Goal: Find specific page/section: Find specific page/section

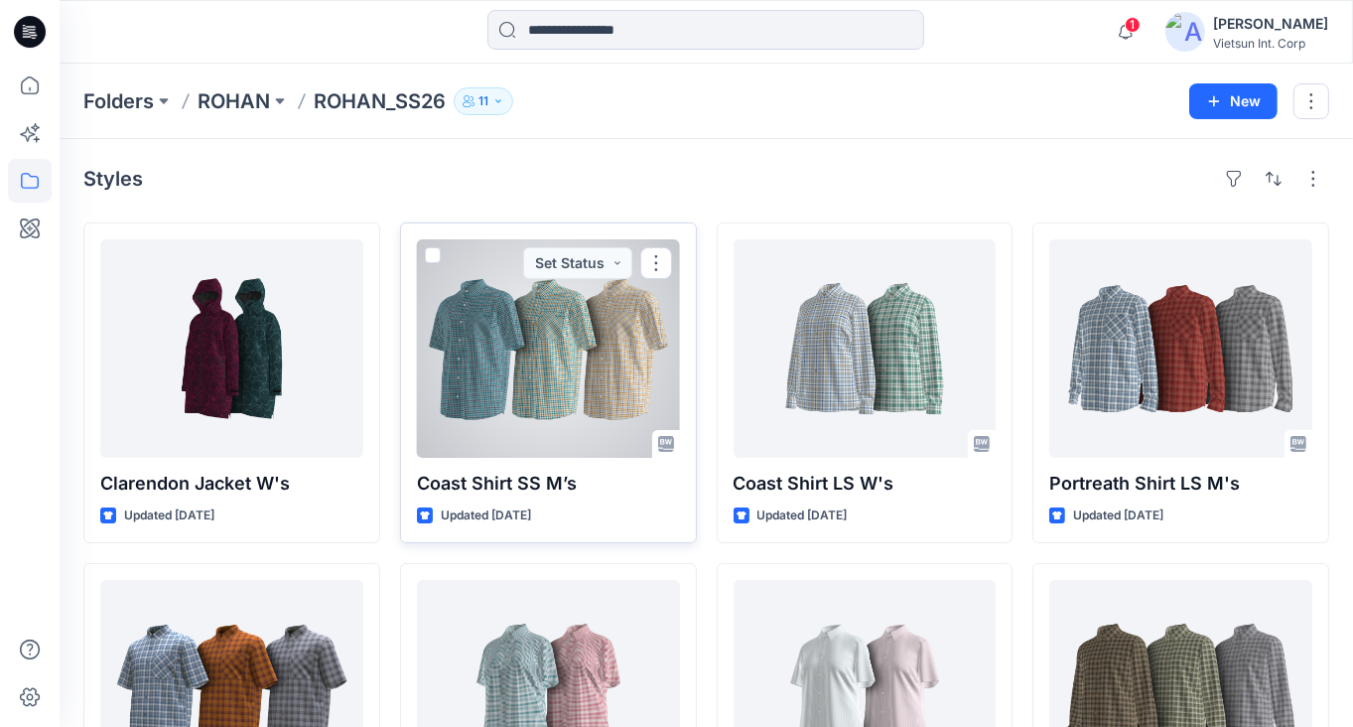
click at [562, 382] on div at bounding box center [548, 348] width 263 height 218
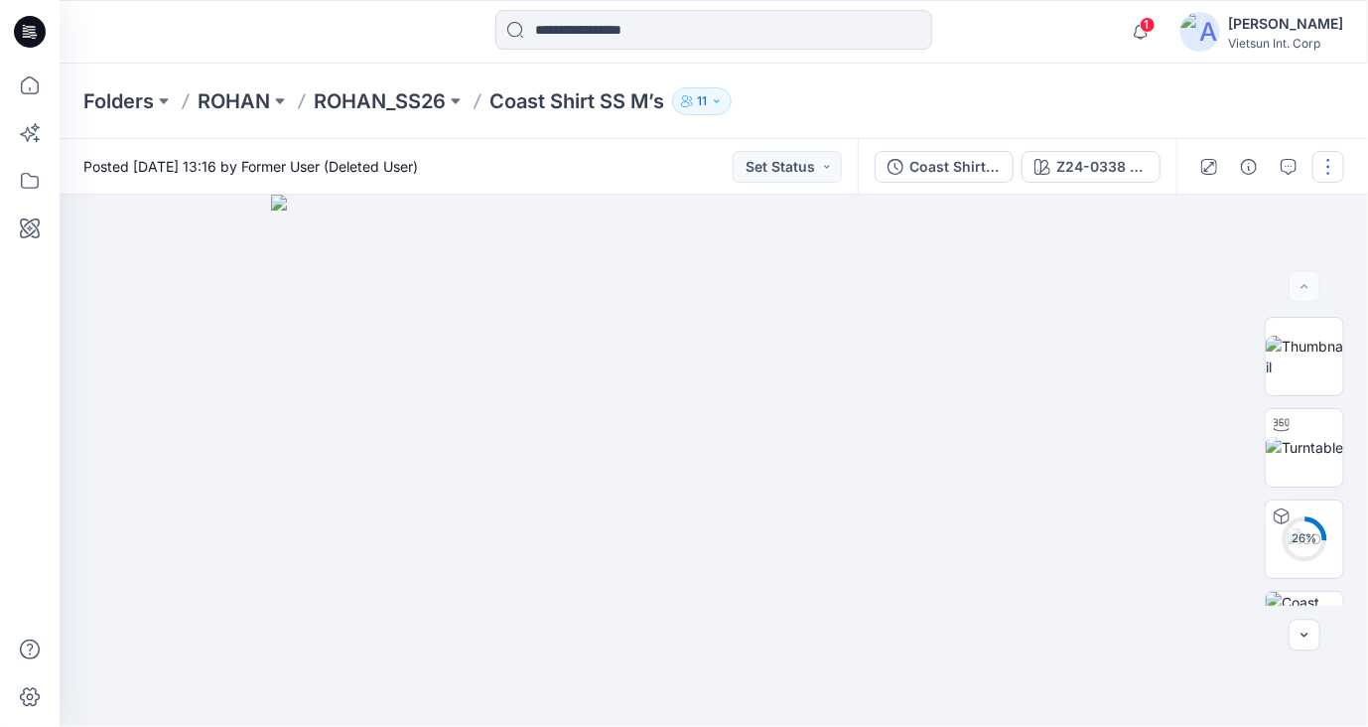
click at [1322, 170] on button "button" at bounding box center [1328, 167] width 32 height 32
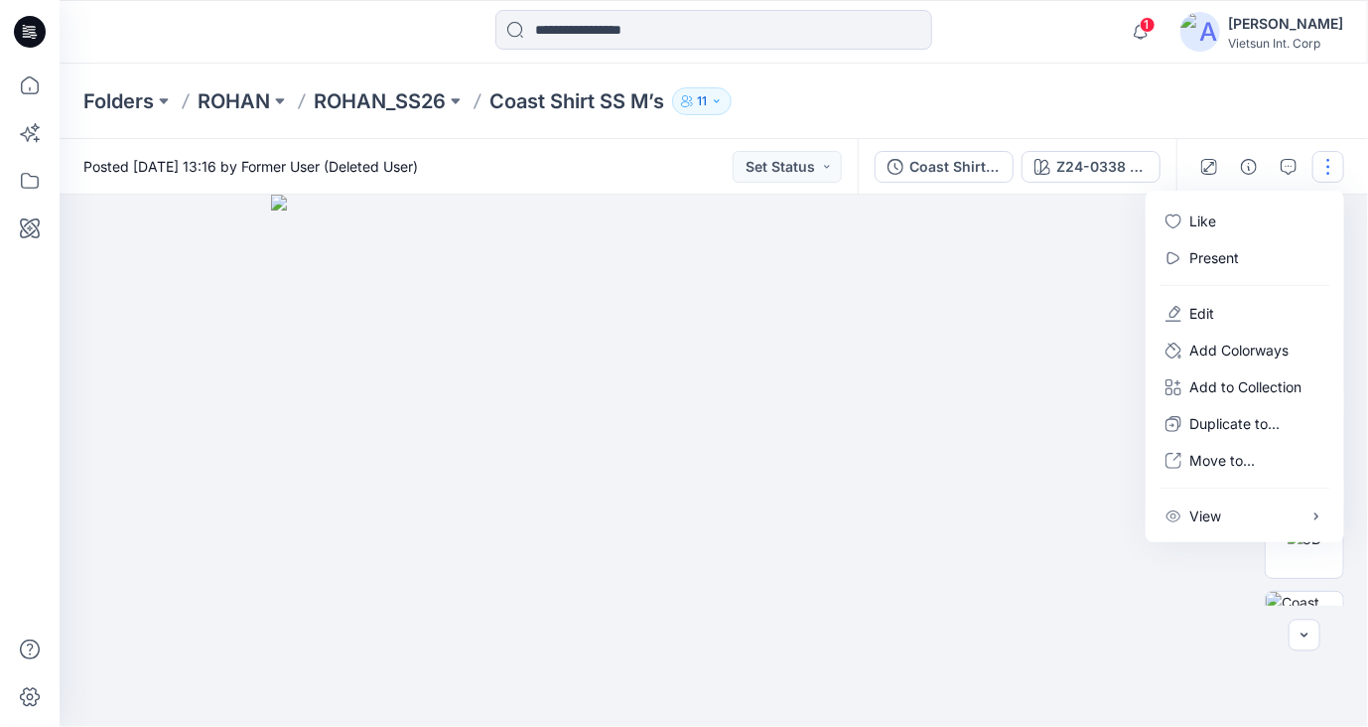
click at [1048, 225] on img at bounding box center [714, 461] width 886 height 532
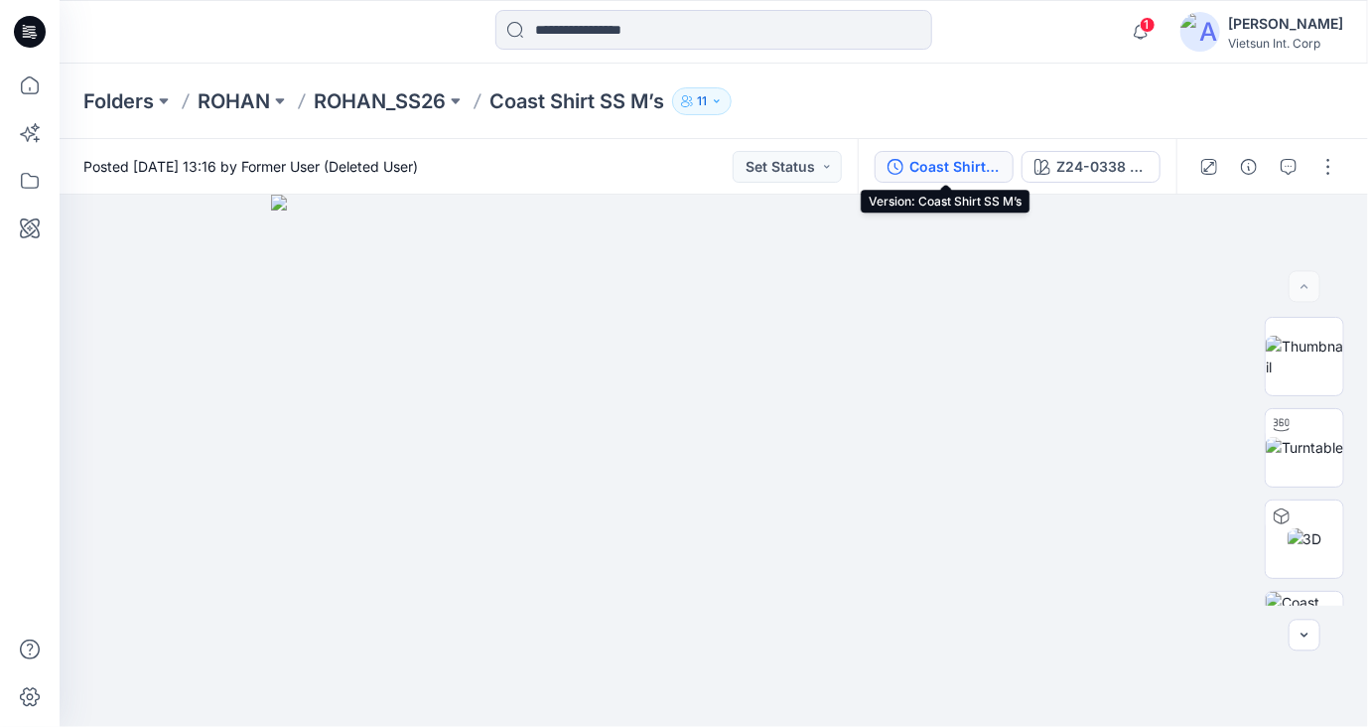
click at [969, 175] on div "Coast Shirt SS M’s" at bounding box center [954, 167] width 91 height 22
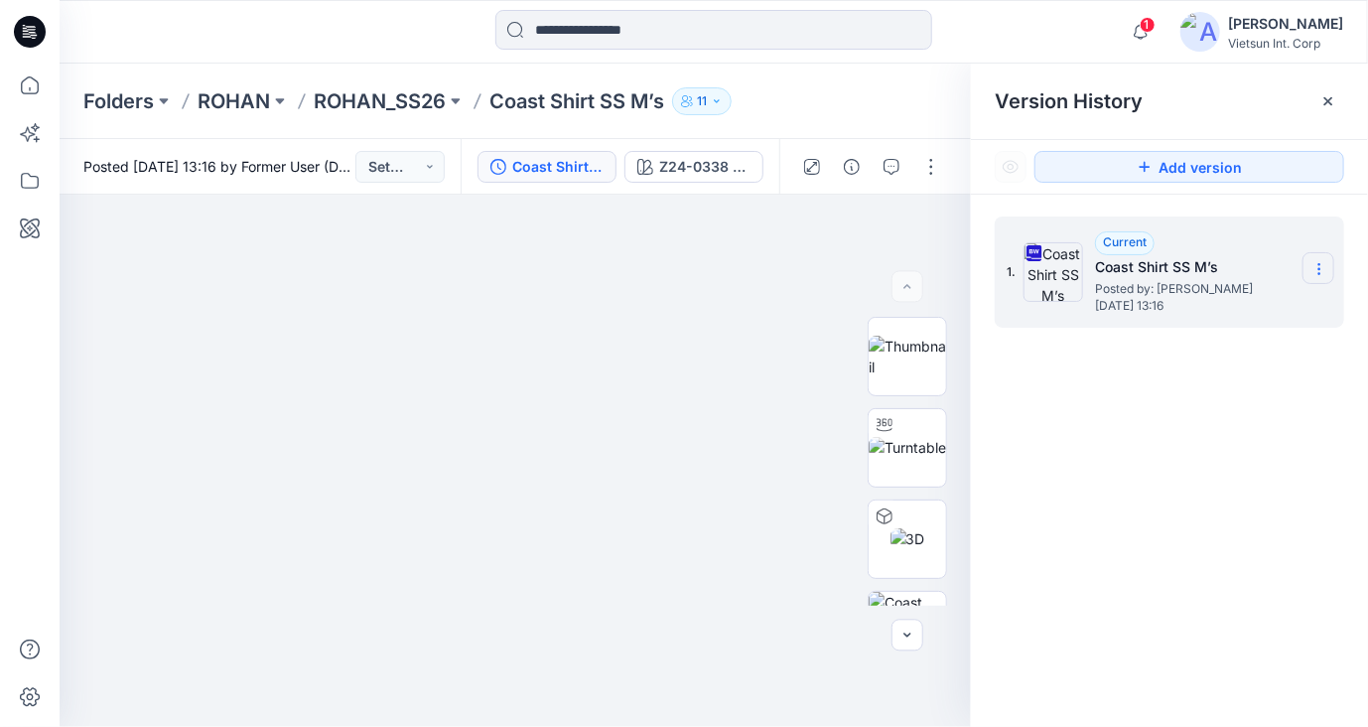
click at [1322, 269] on icon at bounding box center [1319, 269] width 16 height 16
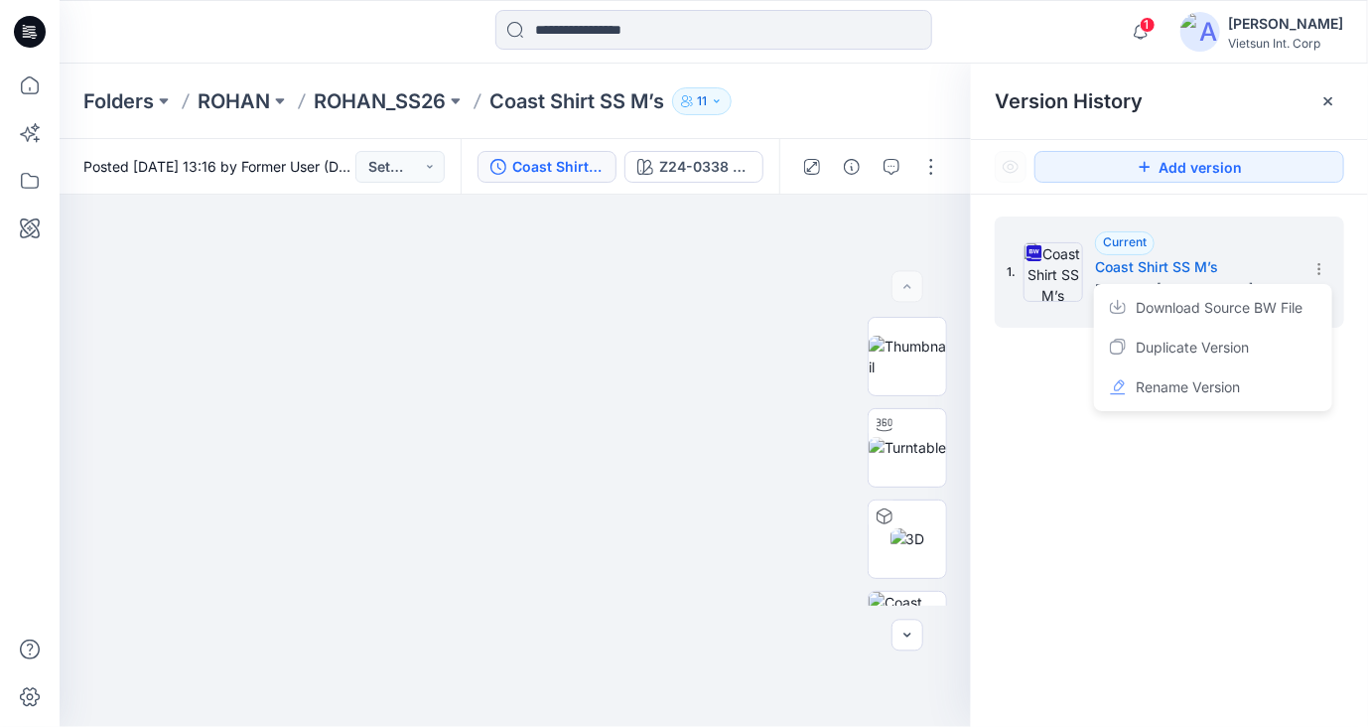
click at [1120, 524] on div "1. Current Coast Shirt SS M’s Posted by: [PERSON_NAME] [DATE] 13:16 Download So…" at bounding box center [1169, 475] width 397 height 561
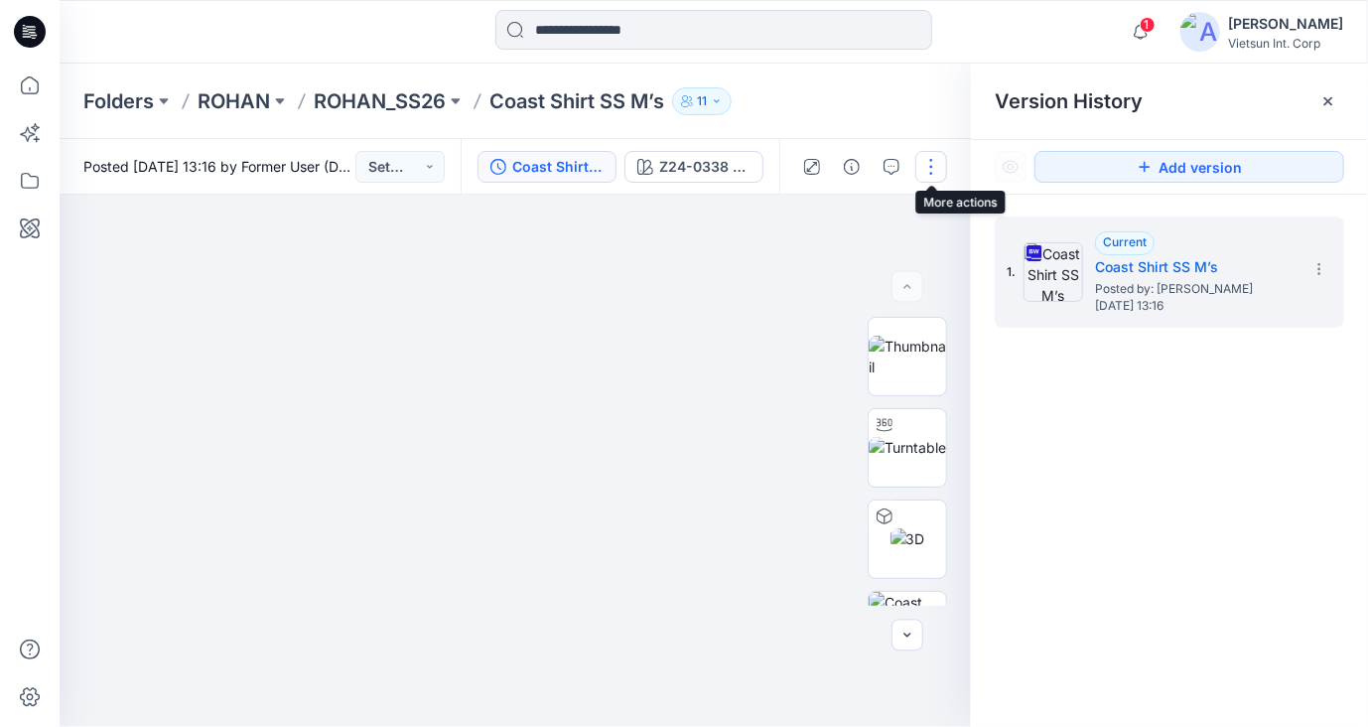
click at [925, 167] on button "button" at bounding box center [931, 167] width 32 height 32
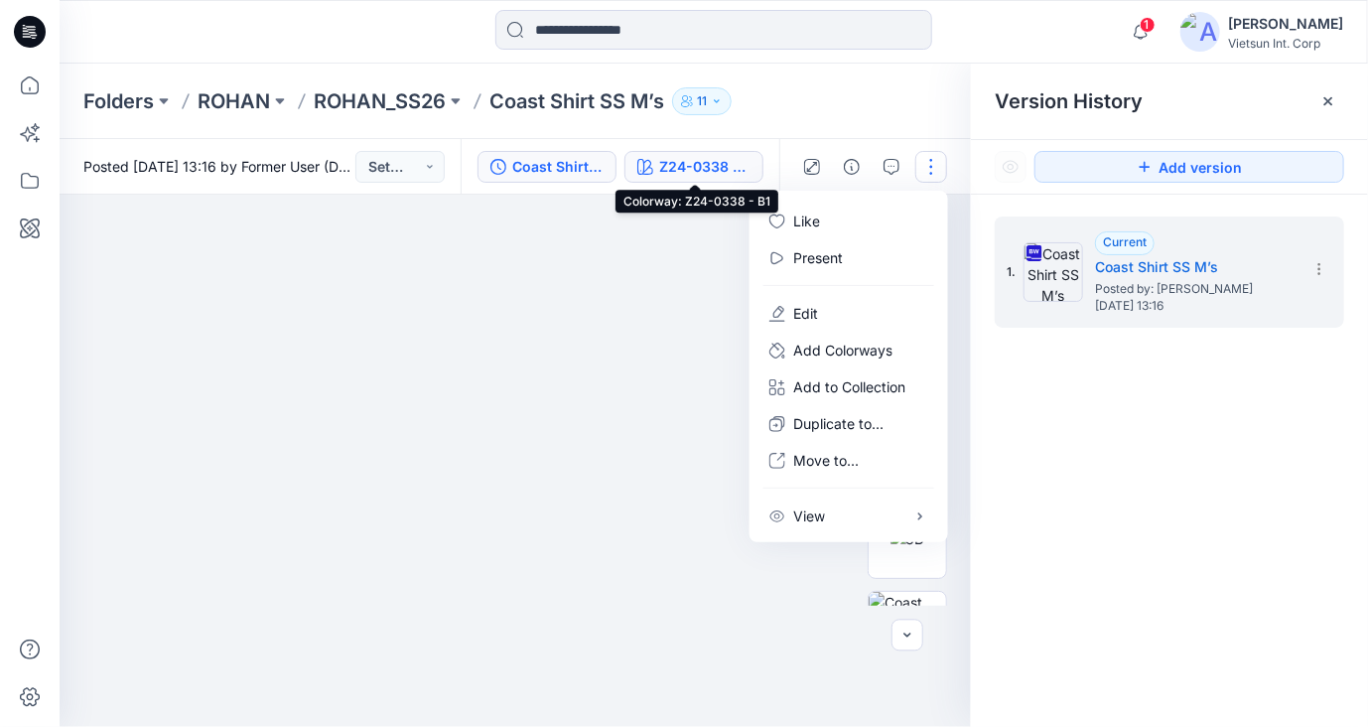
click at [748, 168] on div "Z24-0338 - B1" at bounding box center [704, 167] width 91 height 22
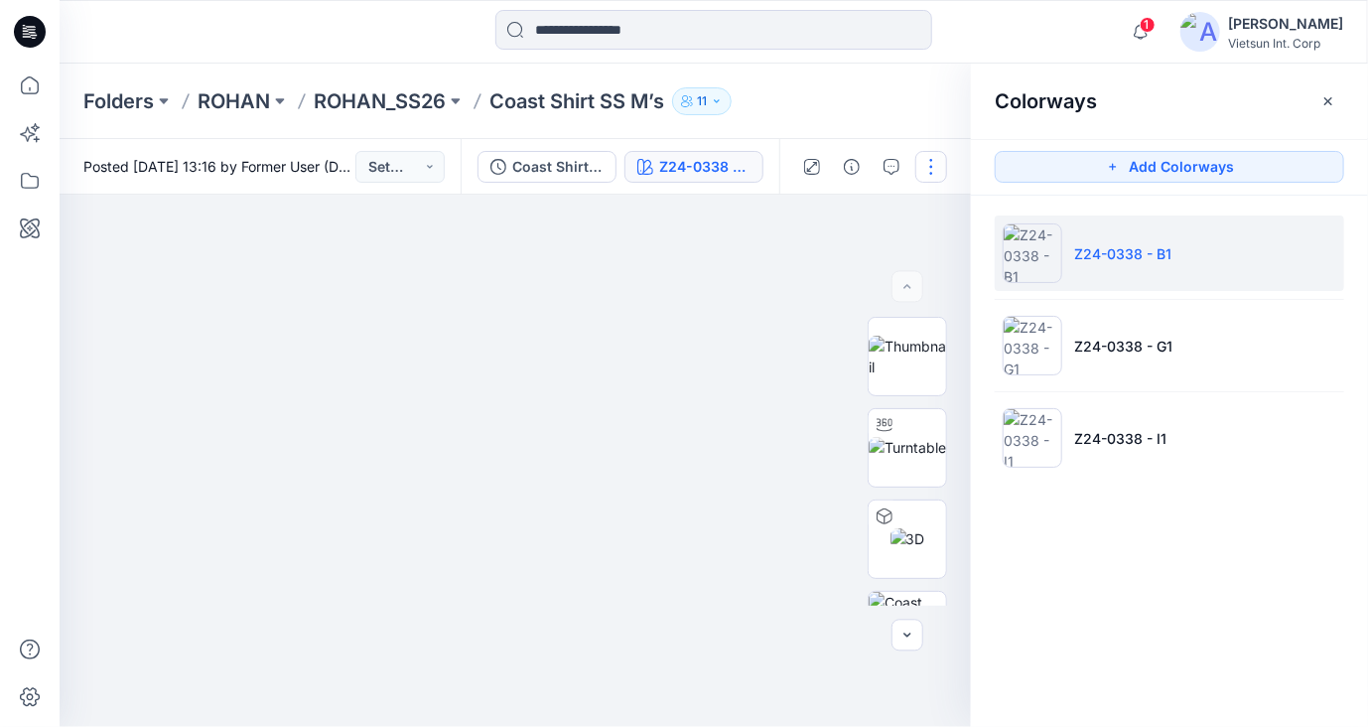
click at [919, 173] on button "button" at bounding box center [931, 167] width 32 height 32
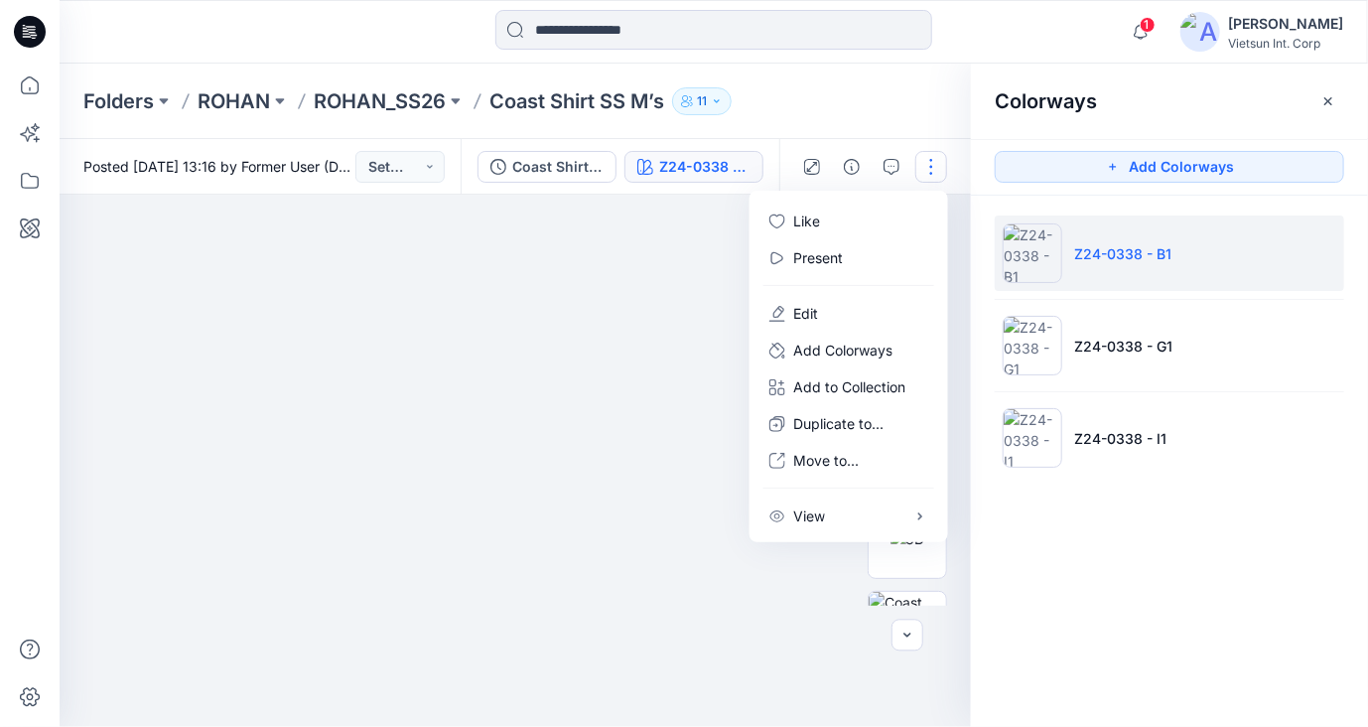
click at [1139, 257] on p "Z24-0338 - B1" at bounding box center [1122, 253] width 97 height 21
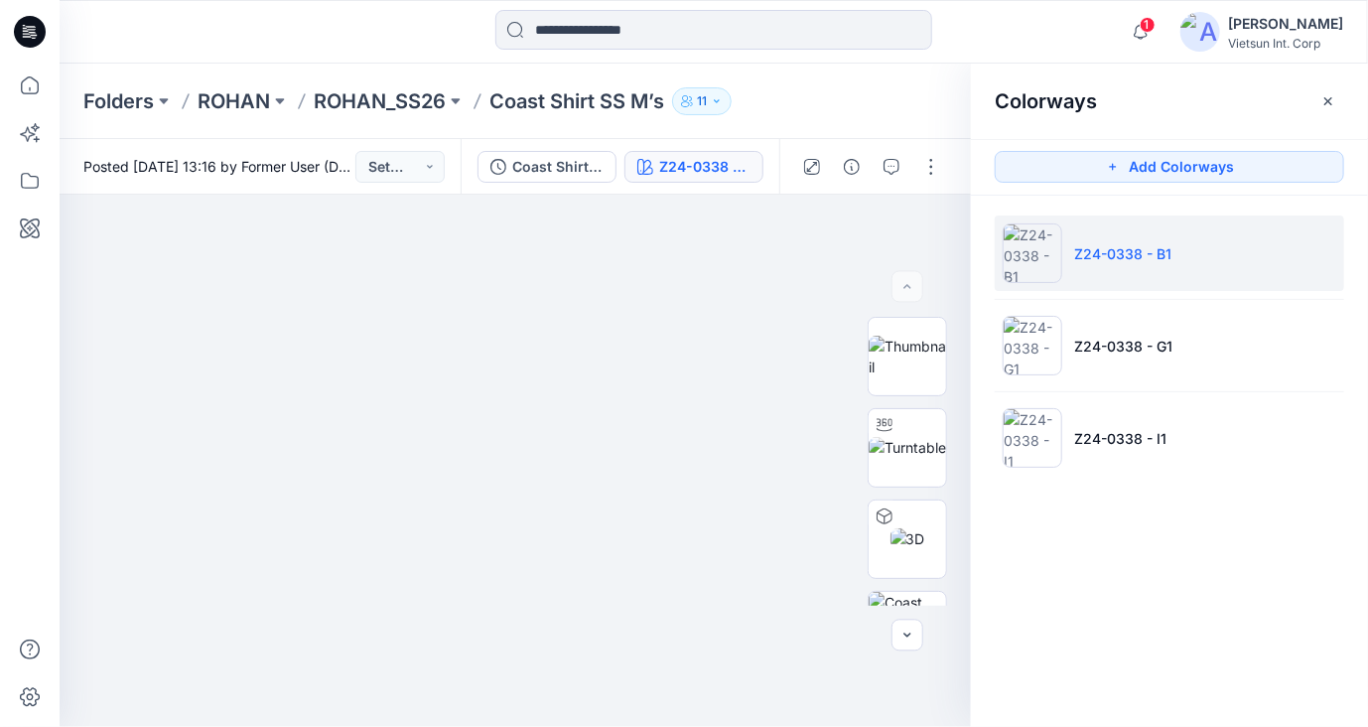
click at [1132, 262] on p "Z24-0338 - B1" at bounding box center [1122, 253] width 97 height 21
drag, startPoint x: 1180, startPoint y: 251, endPoint x: 1080, endPoint y: 236, distance: 101.4
click at [1080, 236] on li "Z24-0338 - B1" at bounding box center [1169, 252] width 349 height 75
click at [929, 174] on button "button" at bounding box center [931, 167] width 32 height 32
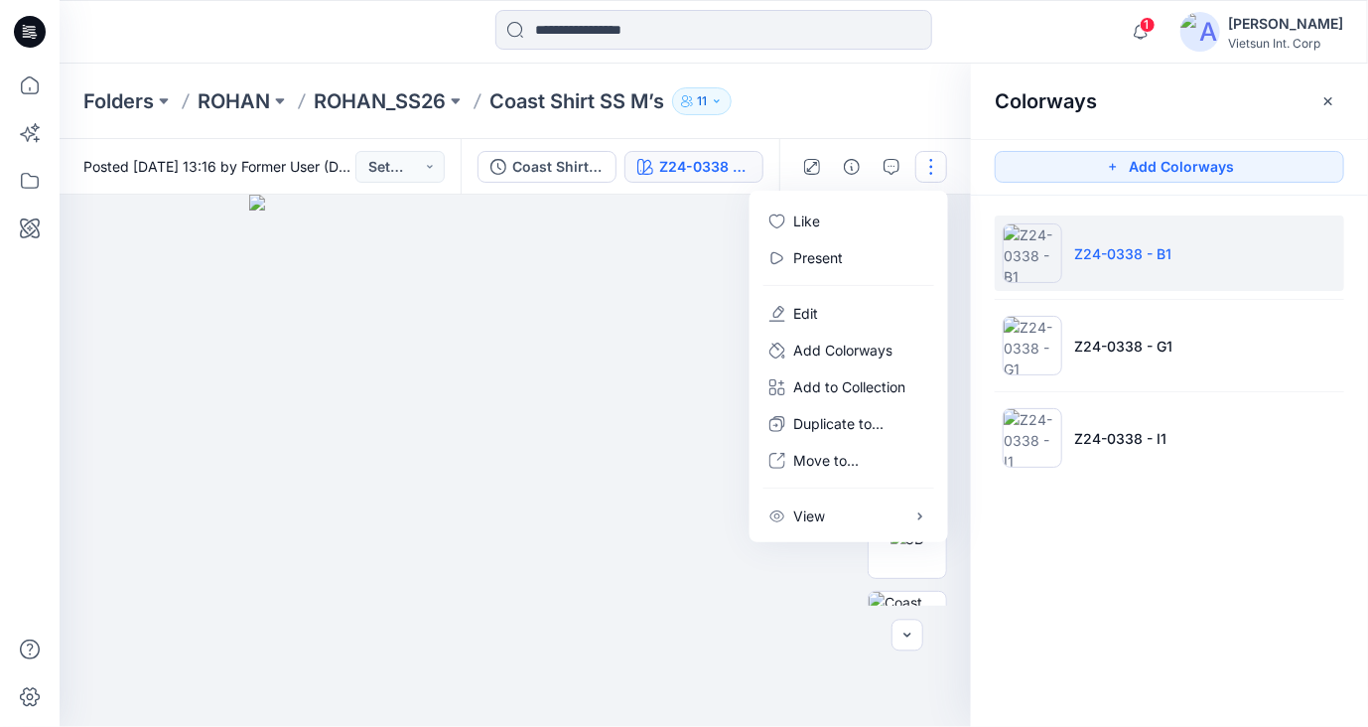
click at [1232, 592] on div "Colorways Add Colorways Z24-0338 - B1 Z24-0338 - G1 Z24-0338 - I1" at bounding box center [1169, 395] width 397 height 663
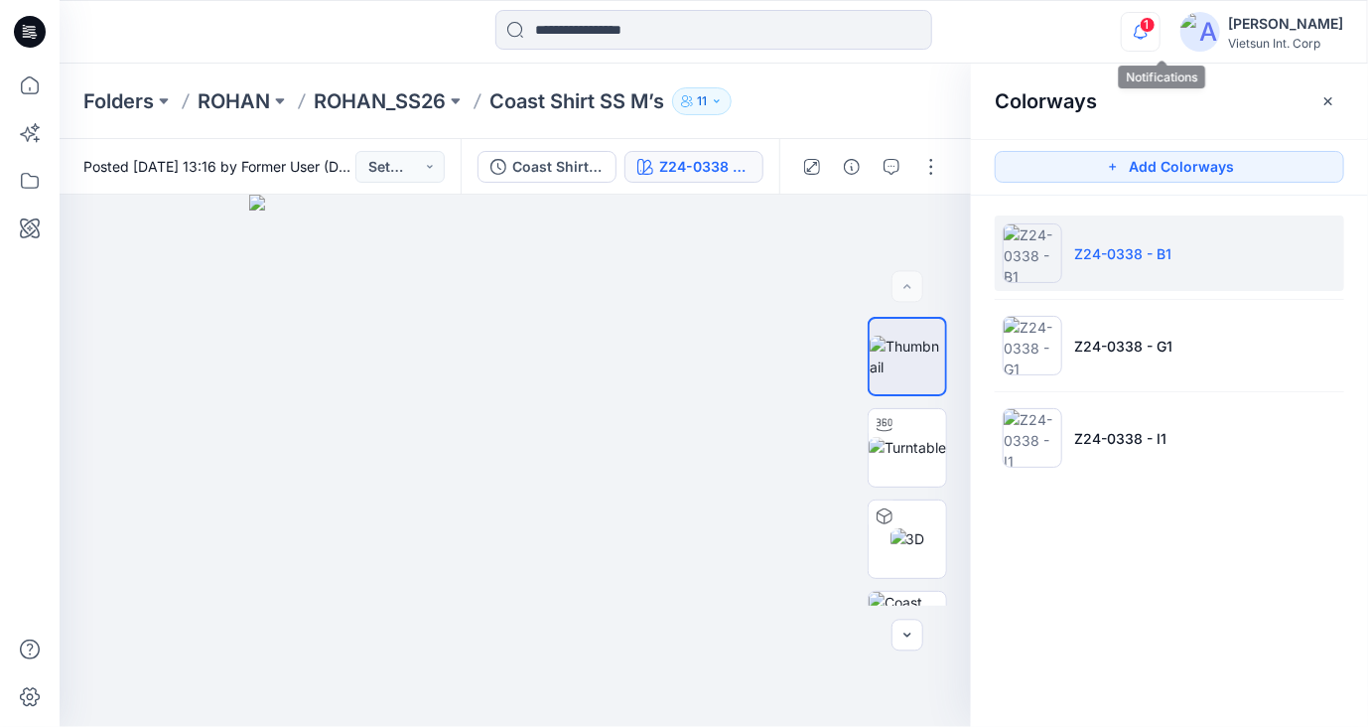
click at [1159, 36] on icon "button" at bounding box center [1141, 32] width 38 height 40
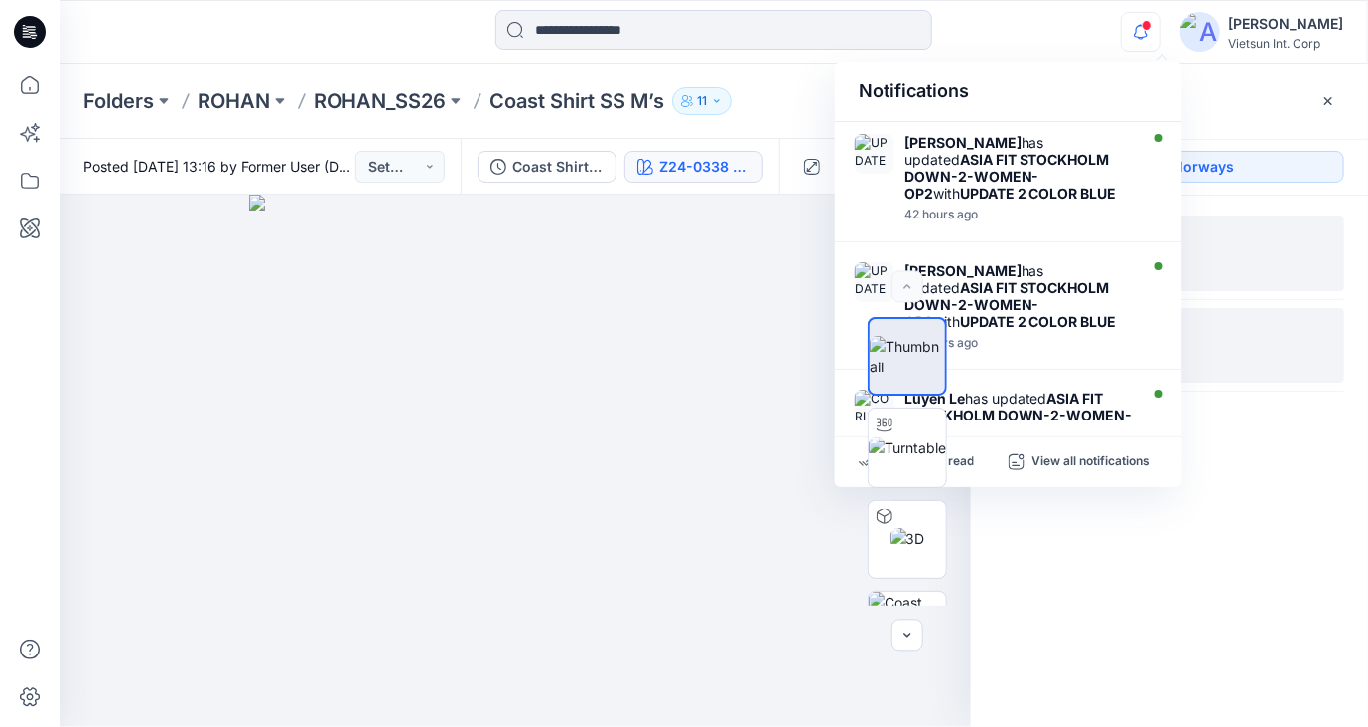
click at [1257, 362] on li "Z24-0338 - G1" at bounding box center [1169, 345] width 349 height 75
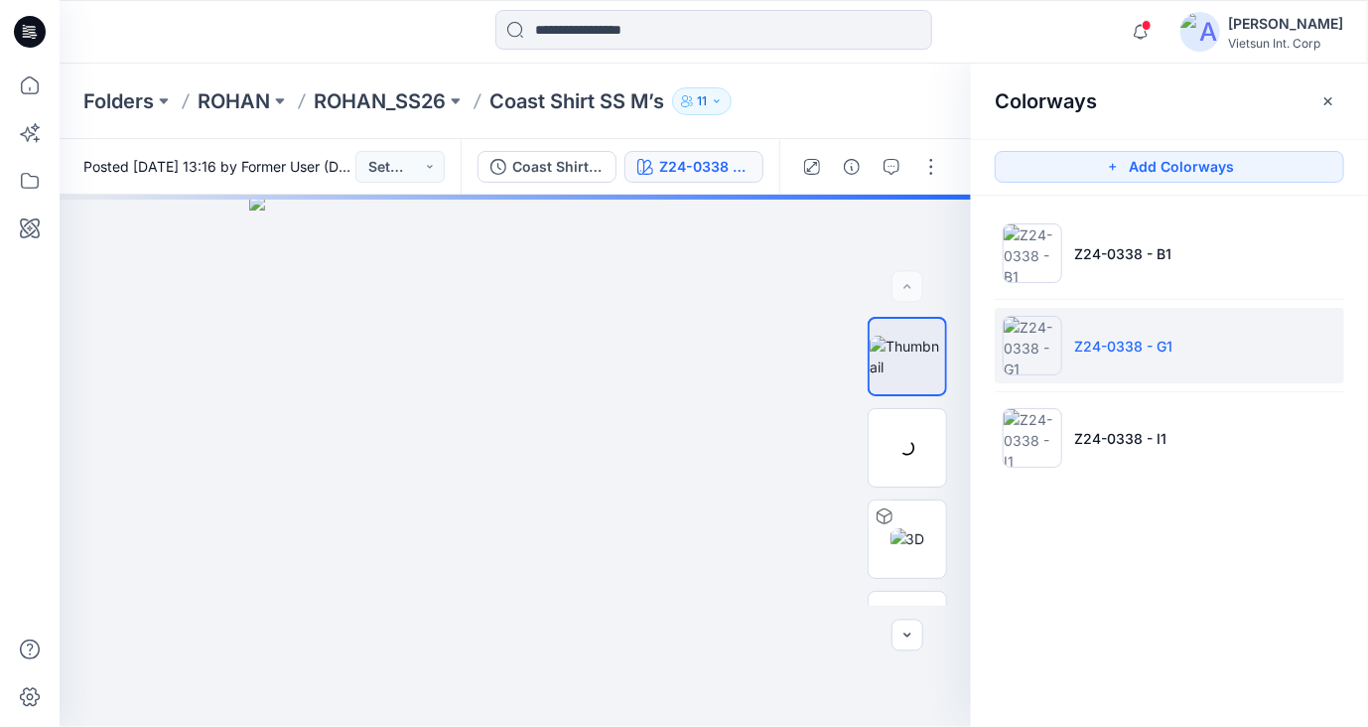
click at [566, 98] on p "Coast Shirt SS M’s" at bounding box center [576, 101] width 175 height 28
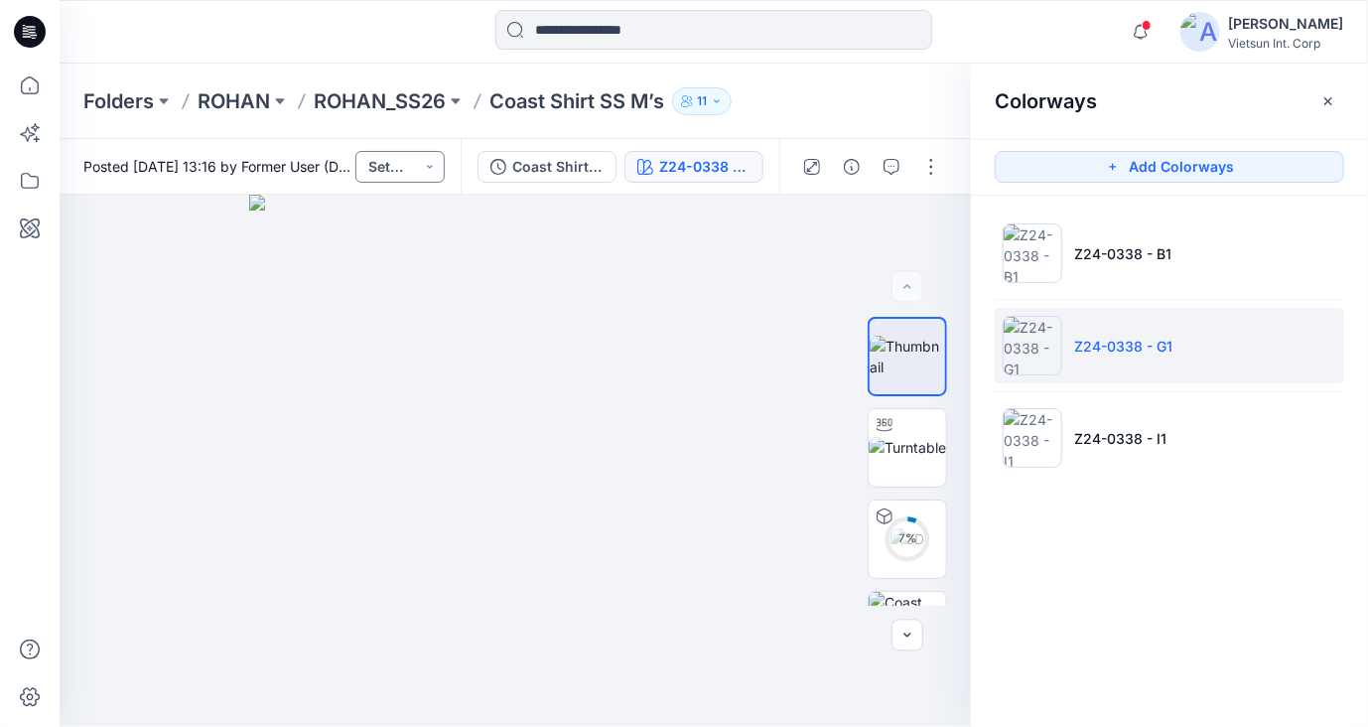
click at [422, 169] on button "Set Status" at bounding box center [399, 167] width 89 height 32
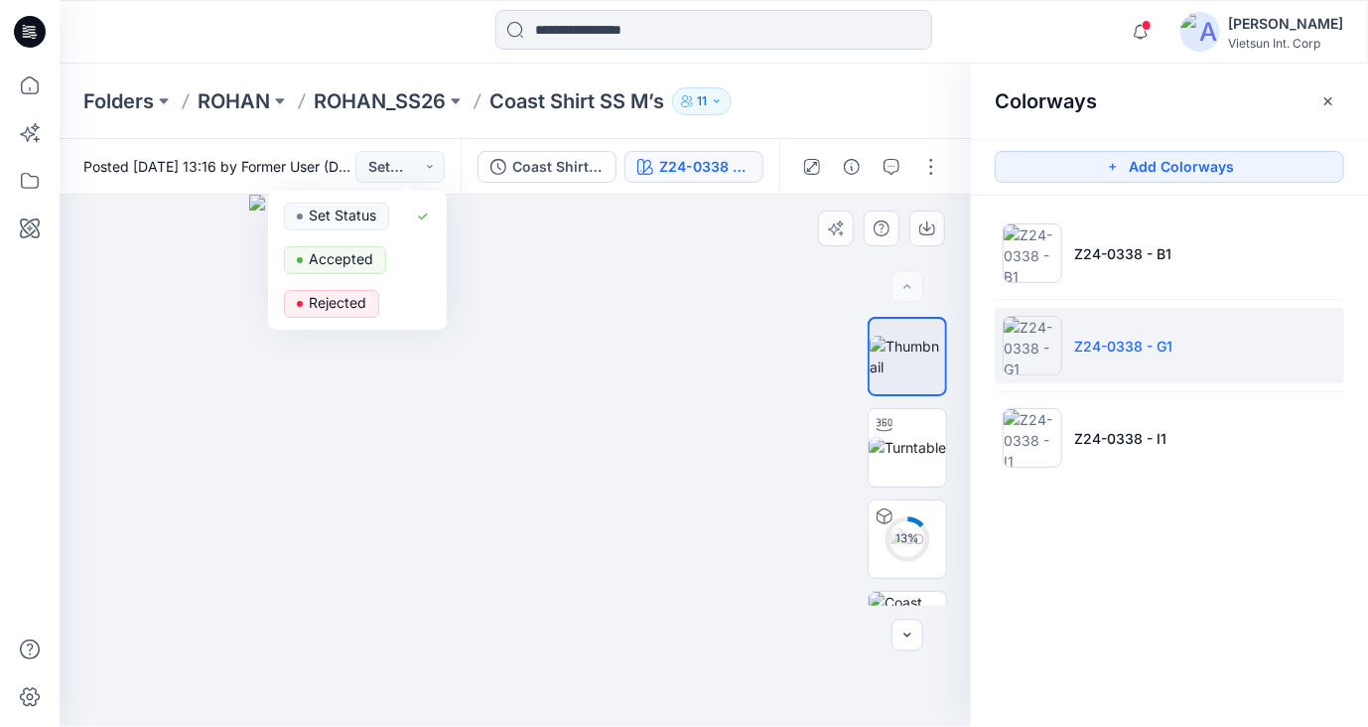
click at [683, 258] on img at bounding box center [515, 461] width 532 height 532
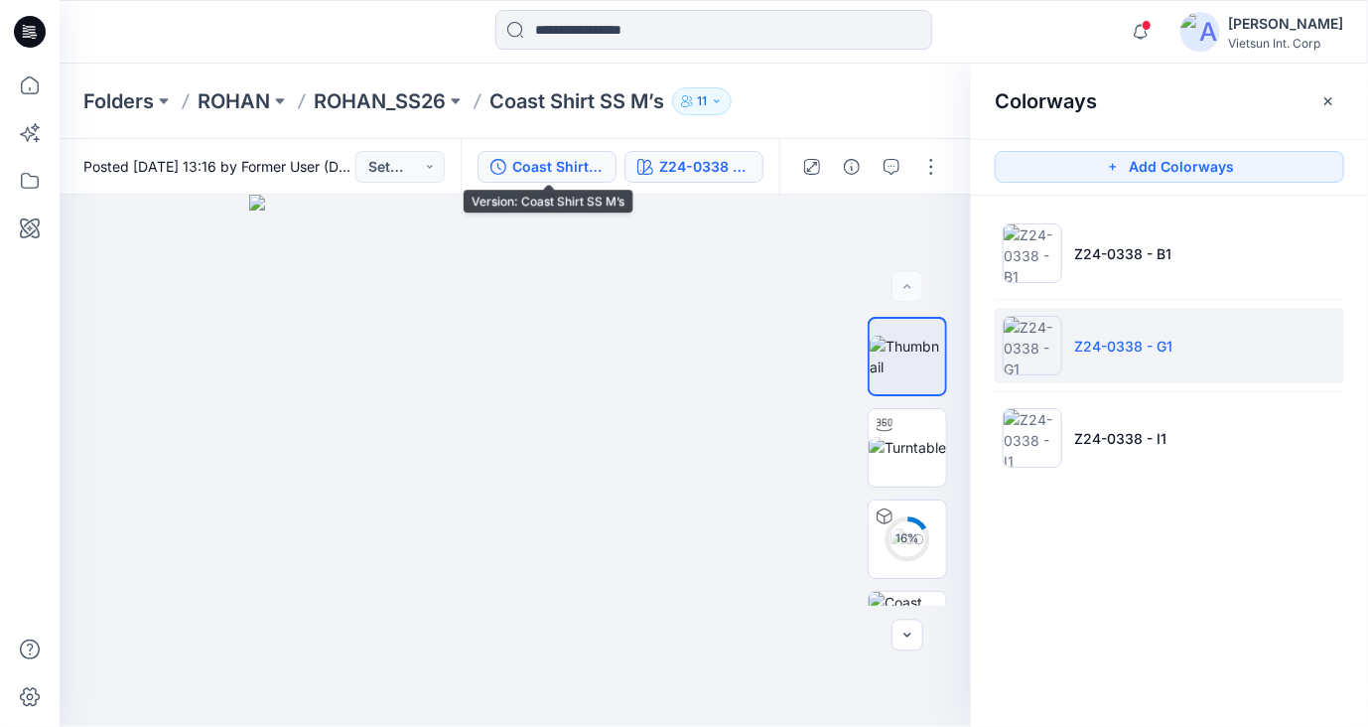
click at [584, 166] on div "Coast Shirt SS M’s" at bounding box center [557, 167] width 91 height 22
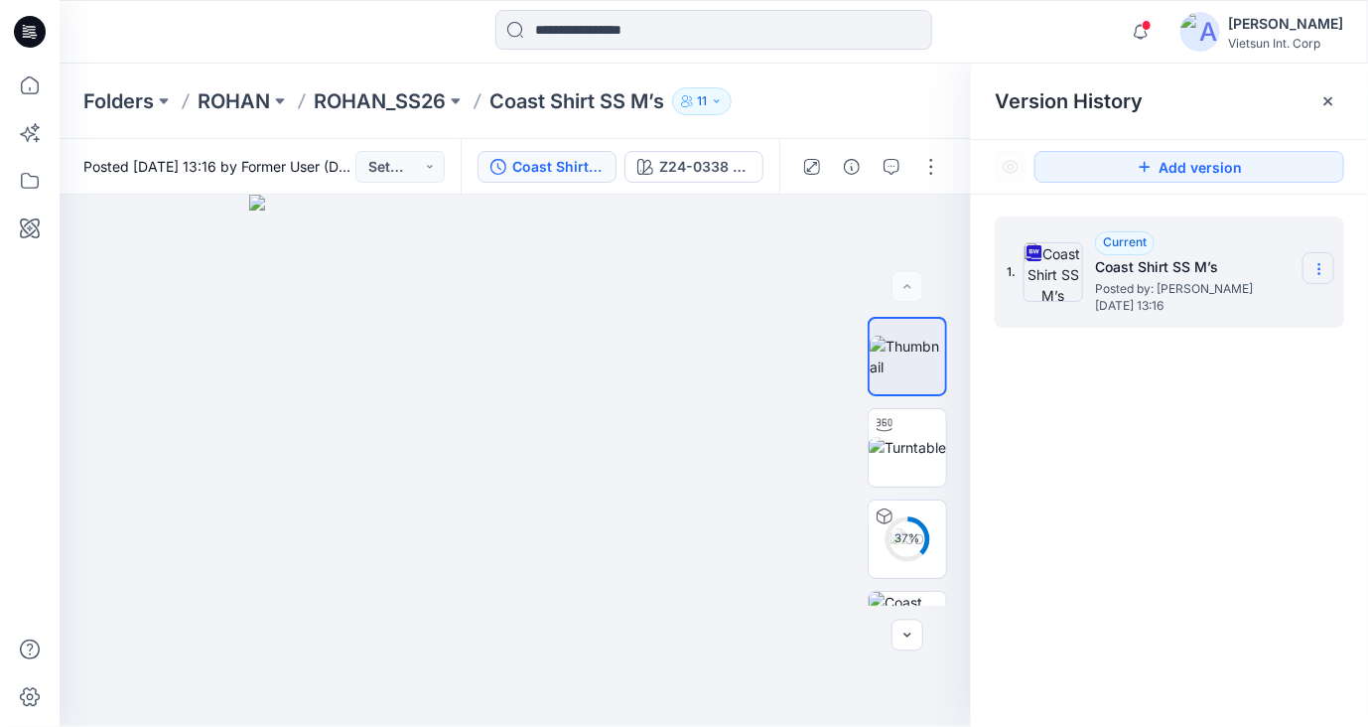
click at [1314, 266] on icon at bounding box center [1319, 269] width 16 height 16
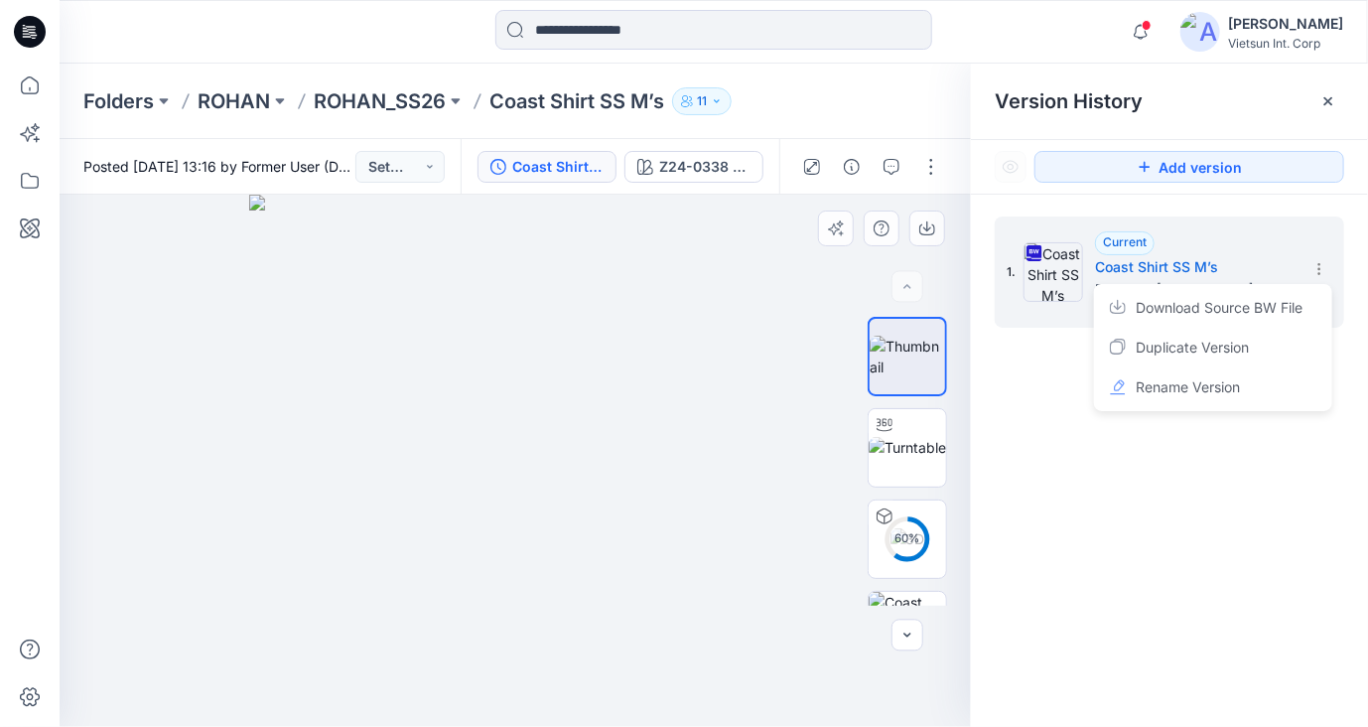
click at [667, 233] on img at bounding box center [515, 461] width 532 height 532
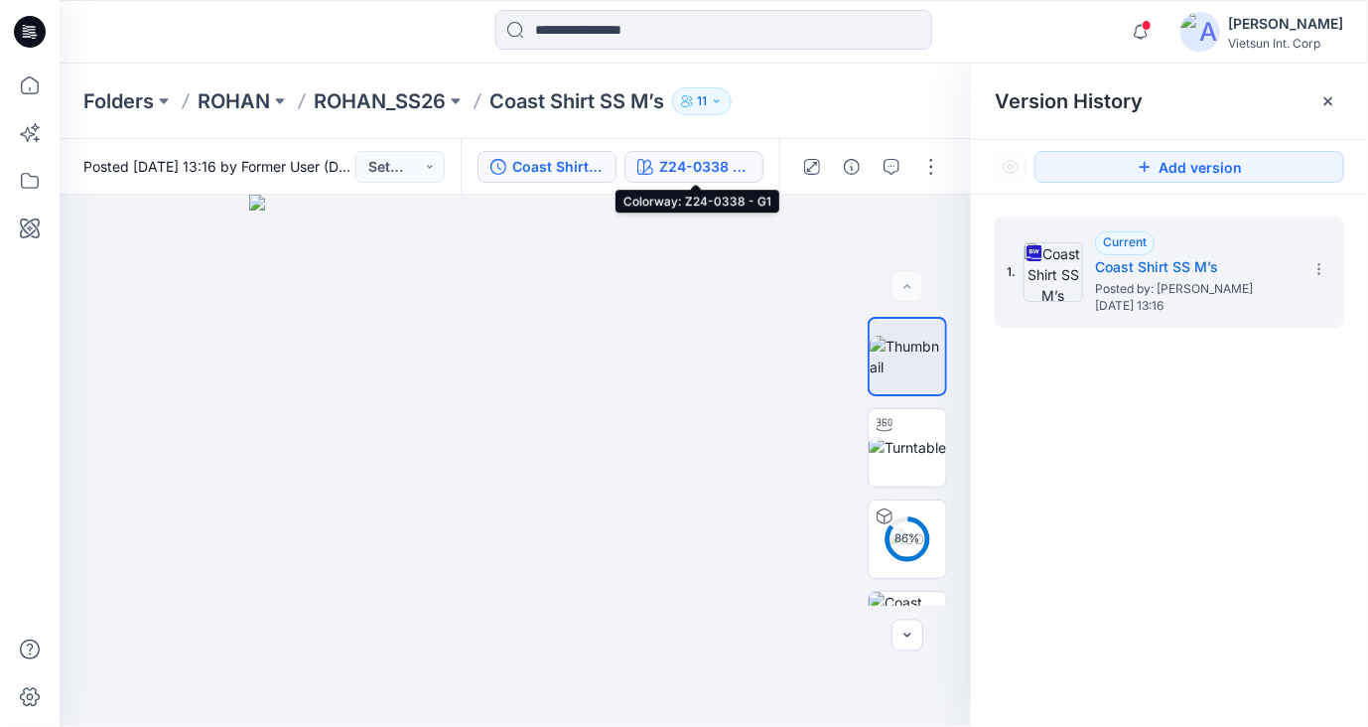
click at [737, 170] on div "Z24-0338 - G1" at bounding box center [704, 167] width 91 height 22
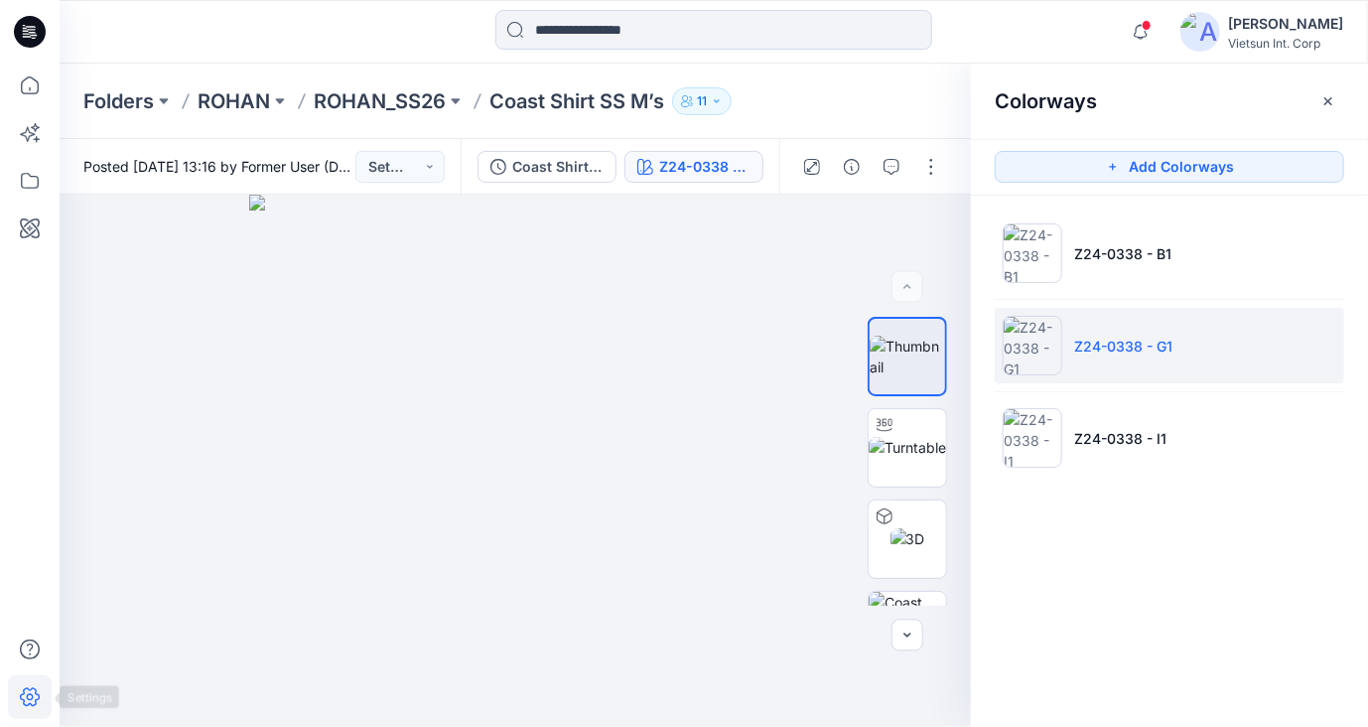
click at [37, 696] on icon at bounding box center [30, 697] width 44 height 44
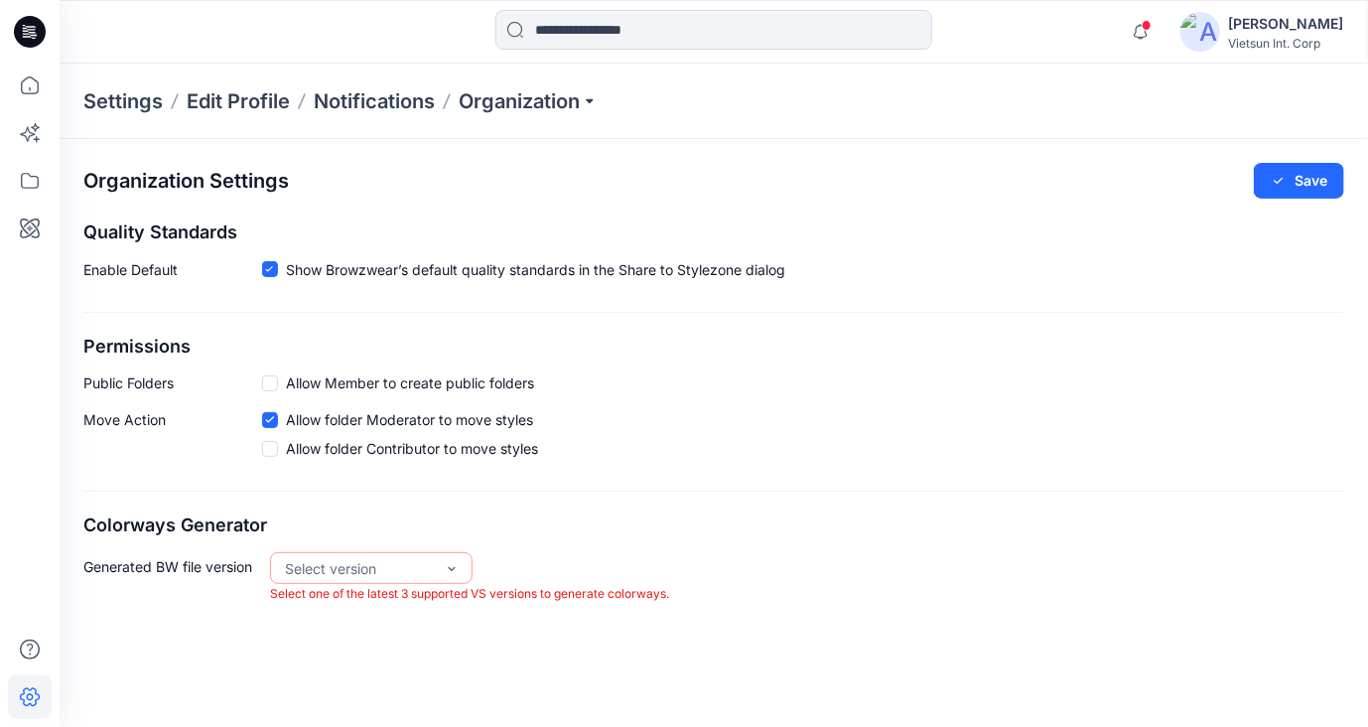
click at [980, 414] on div "Move Action Allow folder Moderator to move styles Allow folder Contributor to m…" at bounding box center [713, 438] width 1261 height 58
